Goal: Information Seeking & Learning: Learn about a topic

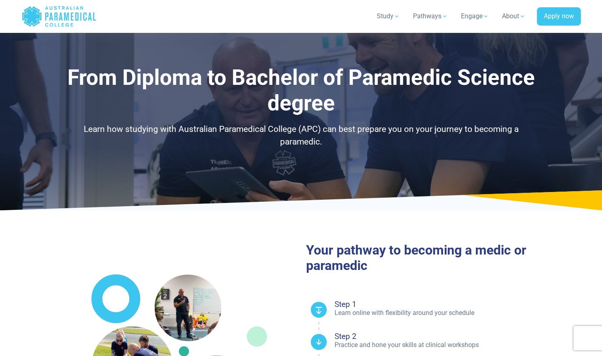
select select "**********"
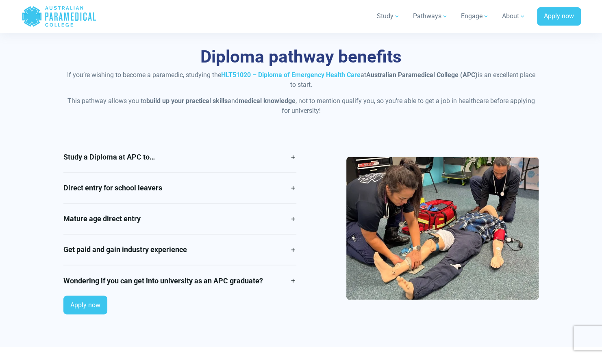
scroll to position [645, 0]
click at [237, 219] on link "Mature age direct entry" at bounding box center [179, 218] width 233 height 30
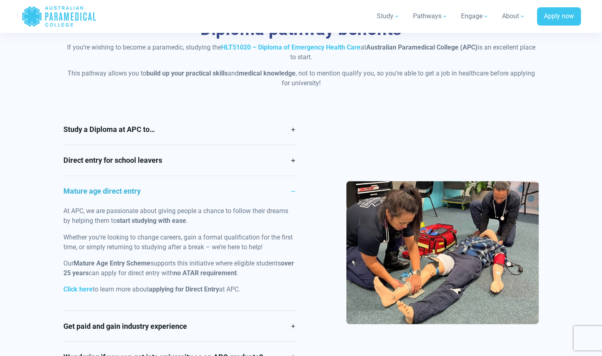
scroll to position [673, 0]
click at [279, 191] on link "Mature age direct entry" at bounding box center [179, 191] width 233 height 30
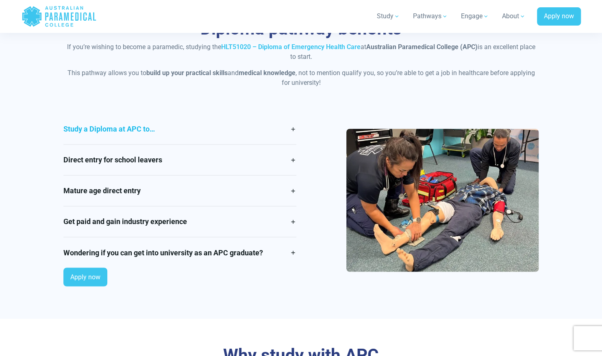
click at [293, 135] on link "Study a Diploma at APC to…" at bounding box center [179, 129] width 233 height 30
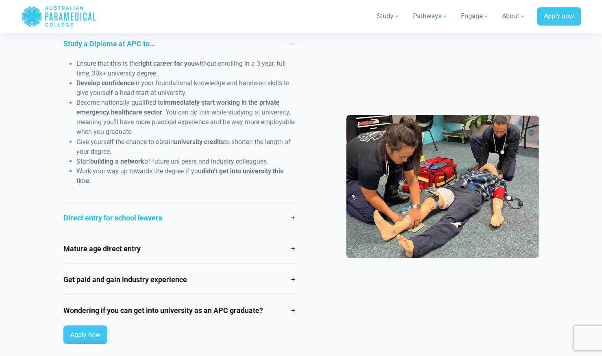
scroll to position [772, 0]
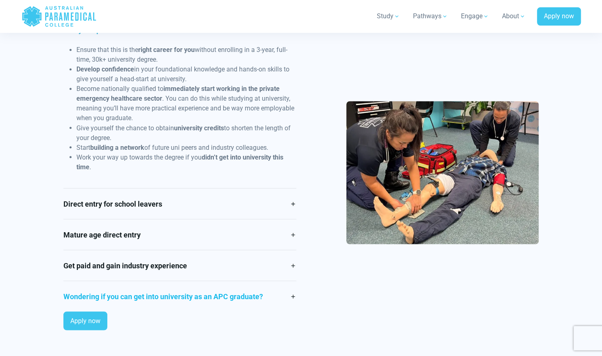
click at [277, 293] on link "Wondering if you can get into university as an APC graduate?" at bounding box center [179, 296] width 233 height 30
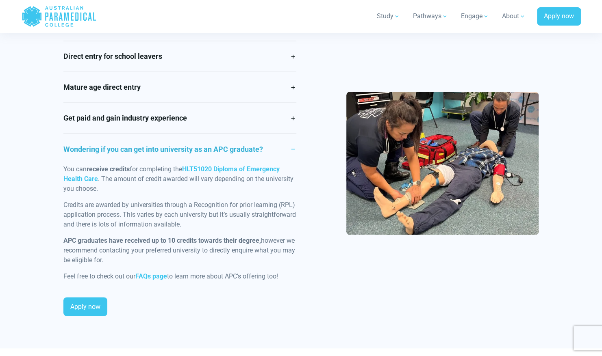
scroll to position [777, 0]
click at [289, 146] on link "Wondering if you can get into university as an APC graduate?" at bounding box center [179, 148] width 233 height 30
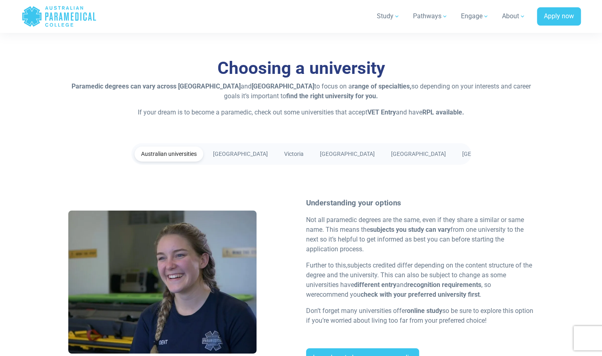
scroll to position [1380, 0]
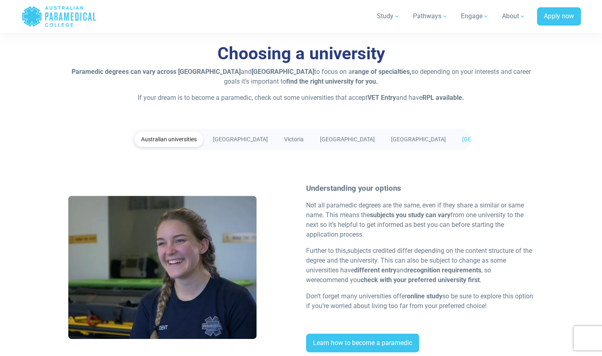
click at [456, 134] on link "New Zealand" at bounding box center [490, 139] width 68 height 15
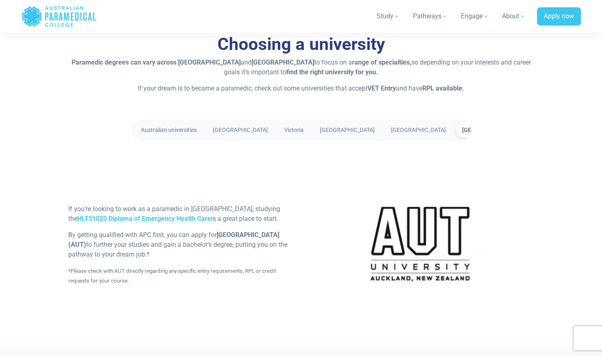
scroll to position [1390, 0]
click at [395, 130] on link "[GEOGRAPHIC_DATA]" at bounding box center [418, 129] width 68 height 15
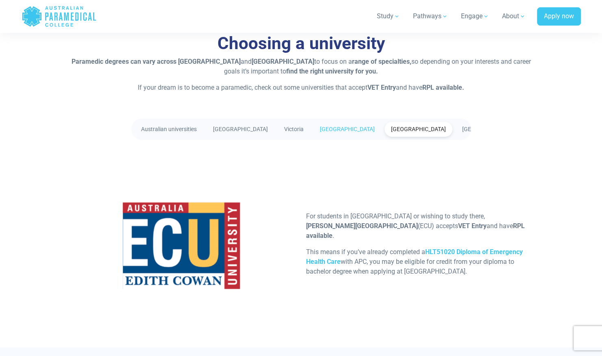
click at [332, 128] on link "[GEOGRAPHIC_DATA]" at bounding box center [347, 129] width 68 height 15
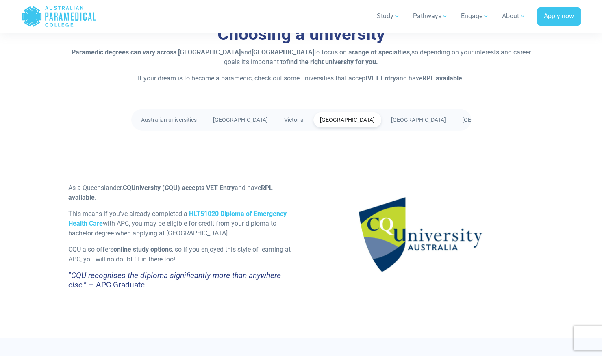
scroll to position [1400, 0]
click at [287, 113] on link "Victoria" at bounding box center [294, 119] width 33 height 15
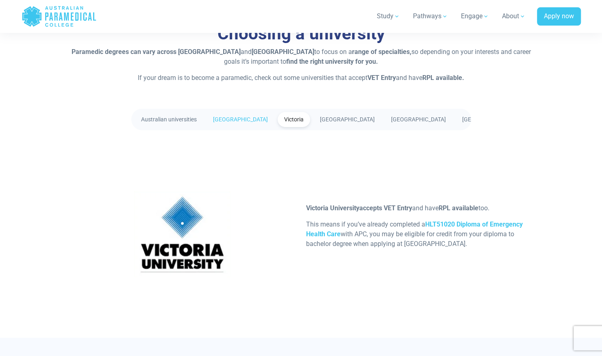
click at [246, 118] on link "[GEOGRAPHIC_DATA]" at bounding box center [240, 119] width 68 height 15
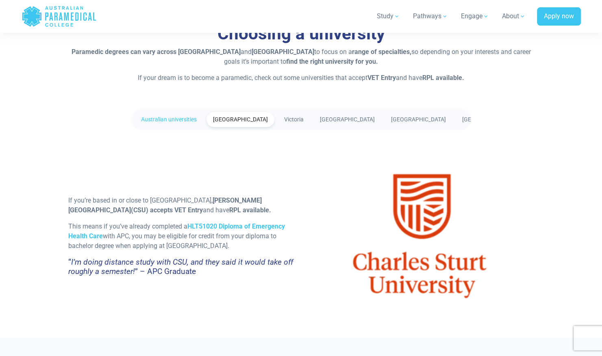
click at [189, 122] on link "Australian universities" at bounding box center [169, 119] width 69 height 15
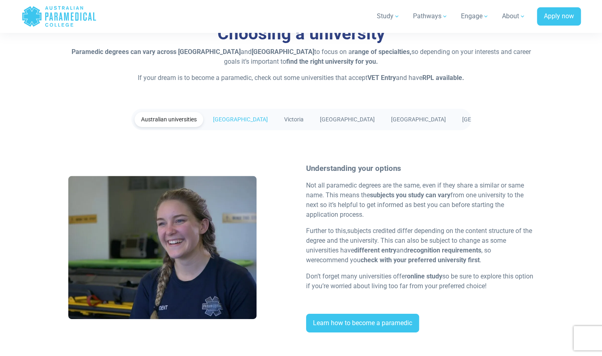
click at [233, 121] on link "[GEOGRAPHIC_DATA]" at bounding box center [240, 119] width 68 height 15
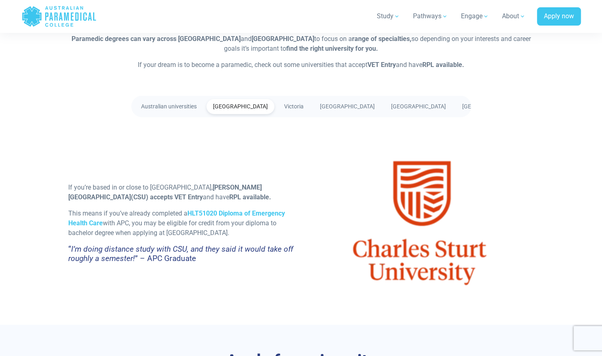
scroll to position [1413, 0]
click at [182, 113] on ul "Australian universities New South Wales Victoria Queensland Western Australia N…" at bounding box center [301, 106] width 340 height 22
click at [181, 109] on link "Australian universities" at bounding box center [169, 105] width 69 height 15
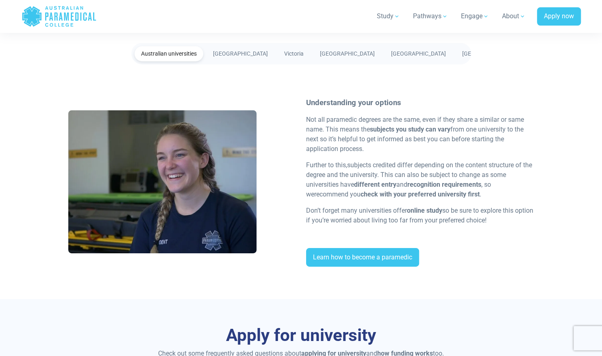
scroll to position [1465, 0]
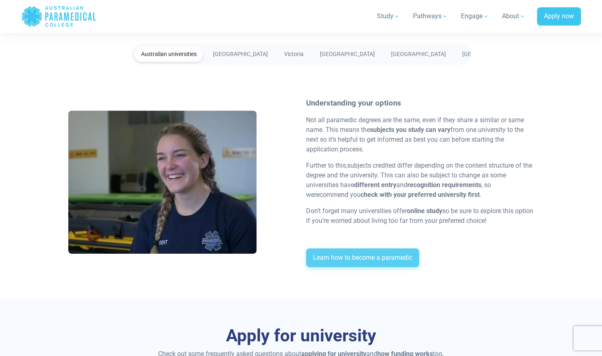
click at [366, 254] on link "Learn how to become a paramedic" at bounding box center [362, 258] width 113 height 19
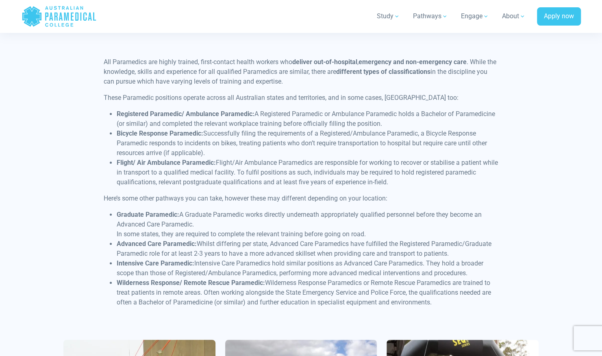
scroll to position [1958, 0]
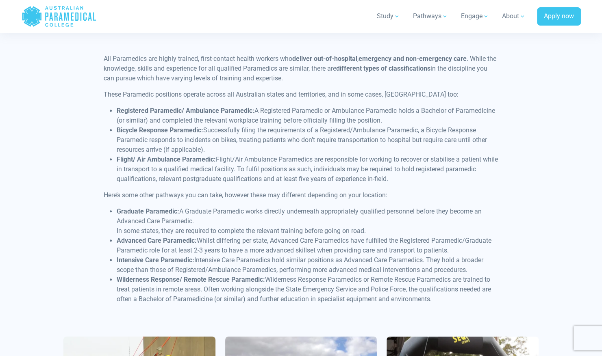
click at [33, 208] on div "Types of Paramedics in Australia and New Zealand There are different career pat…" at bounding box center [301, 225] width 569 height 574
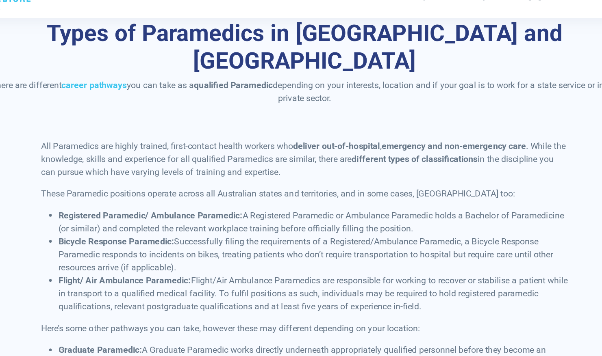
scroll to position [1888, 0]
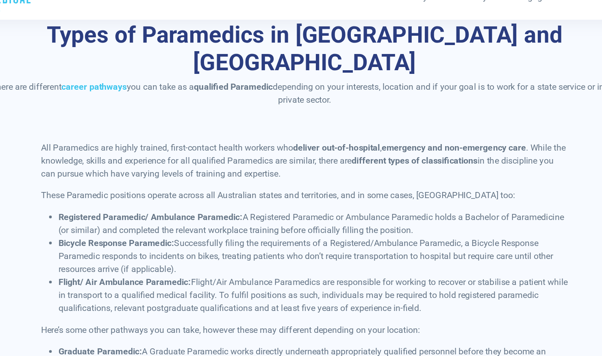
click at [77, 124] on div "All Paramedics are highly trained, first-contact health workers who deliver out…" at bounding box center [301, 265] width 485 height 283
click at [78, 124] on div "All Paramedics are highly trained, first-contact health workers who deliver out…" at bounding box center [301, 265] width 485 height 283
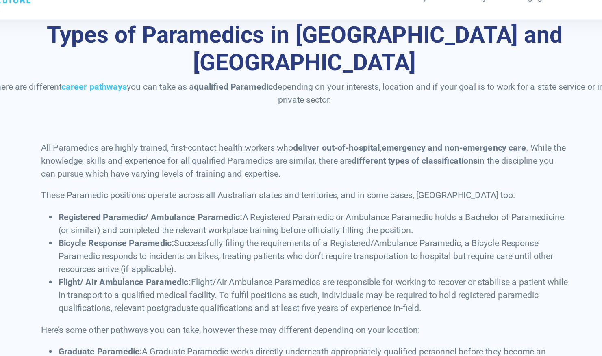
click at [78, 124] on div "All Paramedics are highly trained, first-contact health workers who deliver out…" at bounding box center [301, 265] width 485 height 283
click at [103, 124] on div "All Paramedics are highly trained, first-contact health workers who deliver out…" at bounding box center [301, 252] width 404 height 257
click at [108, 124] on p "All Paramedics are highly trained, first-contact health workers who deliver out…" at bounding box center [301, 138] width 395 height 29
click at [109, 124] on p "All Paramedics are highly trained, first-contact health workers who deliver out…" at bounding box center [301, 138] width 395 height 29
click at [111, 124] on p "All Paramedics are highly trained, first-contact health workers who deliver out…" at bounding box center [301, 138] width 395 height 29
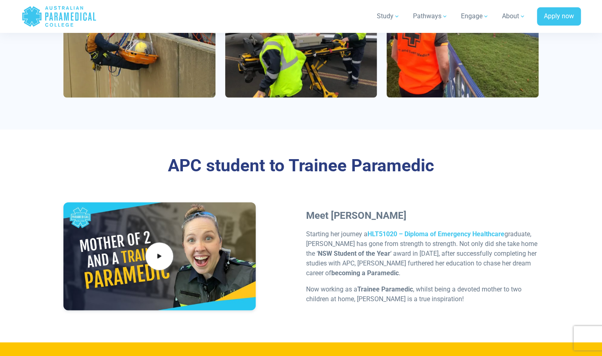
scroll to position [2022, 0]
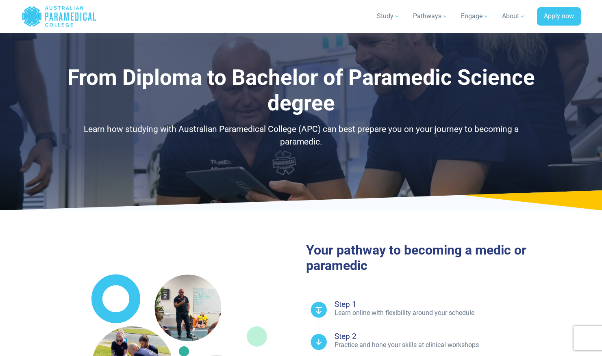
select select "**********"
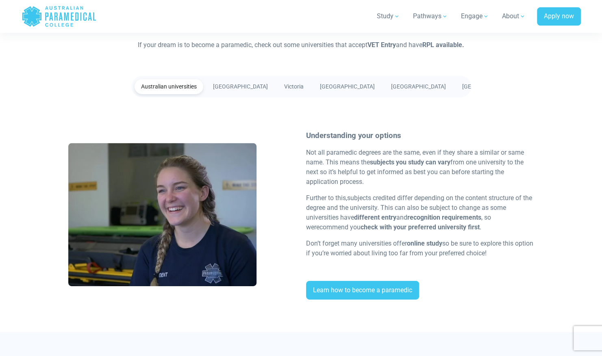
scroll to position [1389, 0]
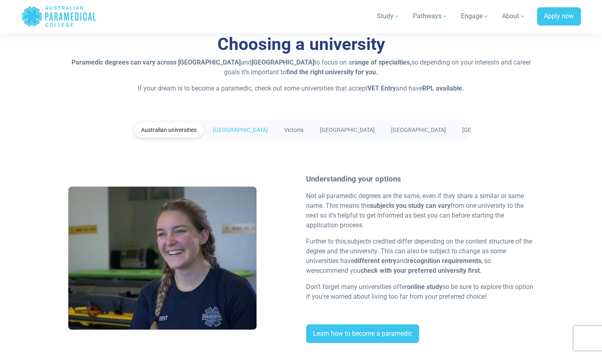
click at [250, 132] on link "[GEOGRAPHIC_DATA]" at bounding box center [240, 130] width 68 height 15
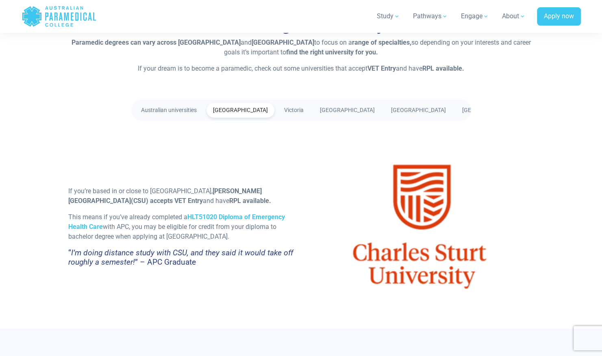
scroll to position [1409, 0]
click at [297, 111] on link "Victoria" at bounding box center [294, 109] width 33 height 15
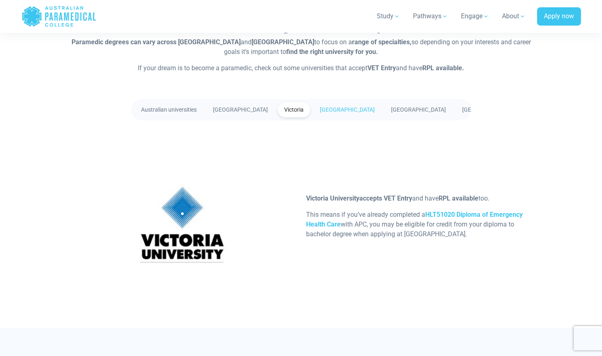
click at [316, 106] on link "[GEOGRAPHIC_DATA]" at bounding box center [347, 109] width 68 height 15
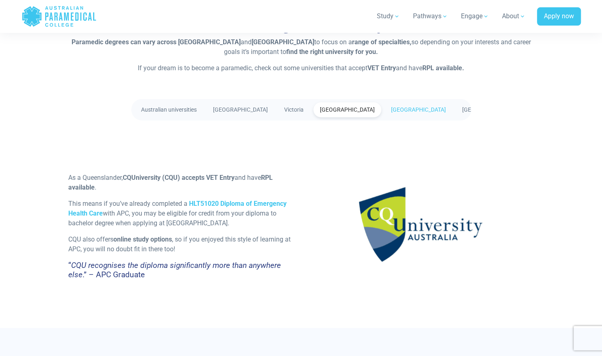
click at [384, 104] on link "[GEOGRAPHIC_DATA]" at bounding box center [418, 109] width 68 height 15
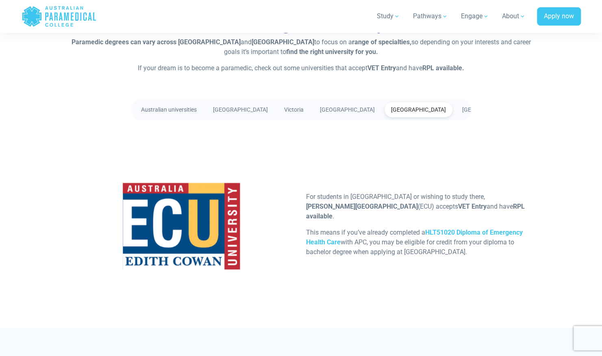
click at [456, 102] on li "[GEOGRAPHIC_DATA]" at bounding box center [490, 109] width 68 height 15
click at [456, 108] on link "[GEOGRAPHIC_DATA]" at bounding box center [490, 109] width 68 height 15
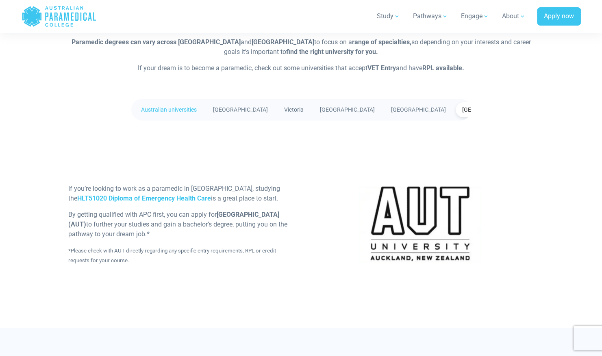
click at [158, 107] on link "Australian universities" at bounding box center [169, 109] width 69 height 15
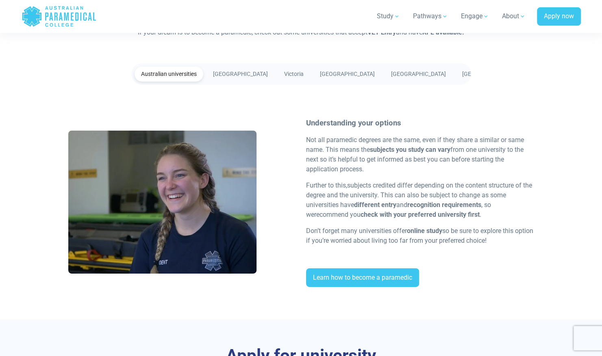
scroll to position [1444, 0]
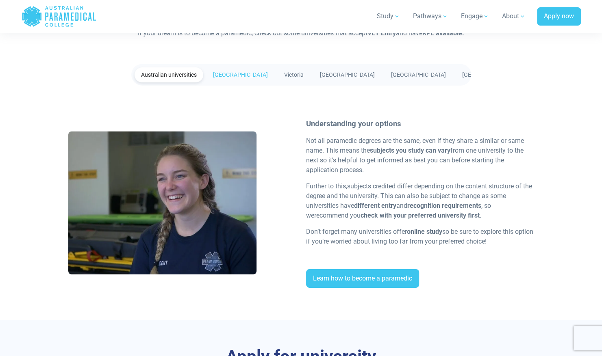
click at [227, 75] on link "[GEOGRAPHIC_DATA]" at bounding box center [240, 74] width 68 height 15
